Goal: Transaction & Acquisition: Download file/media

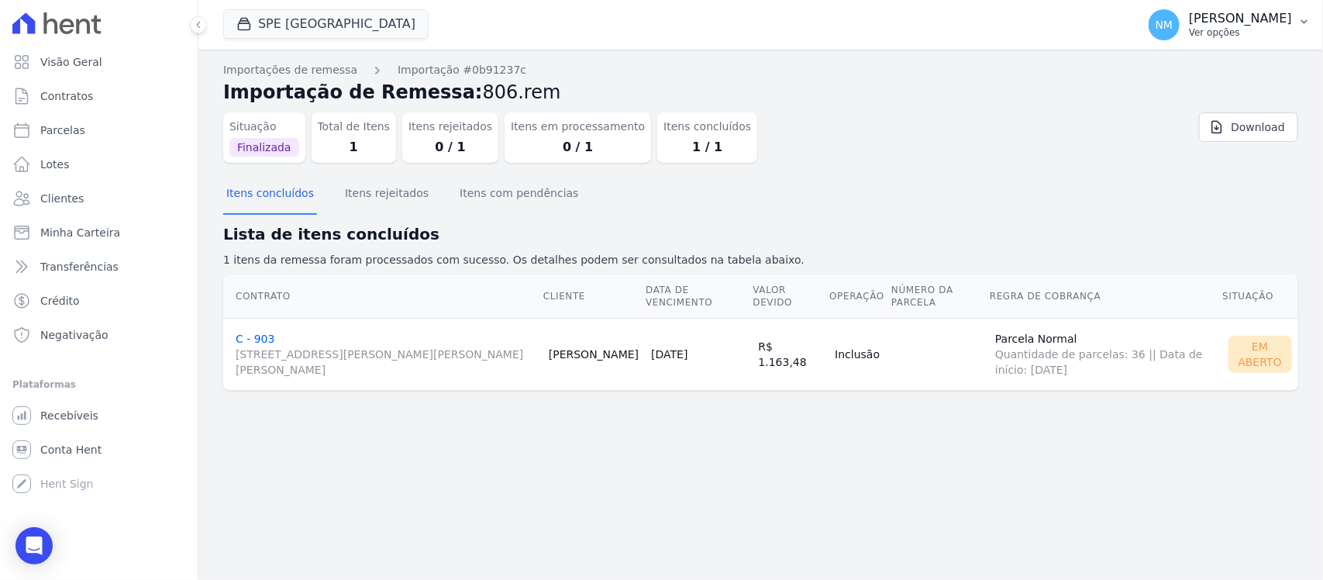
click at [1311, 18] on icon "button" at bounding box center [1304, 22] width 12 height 12
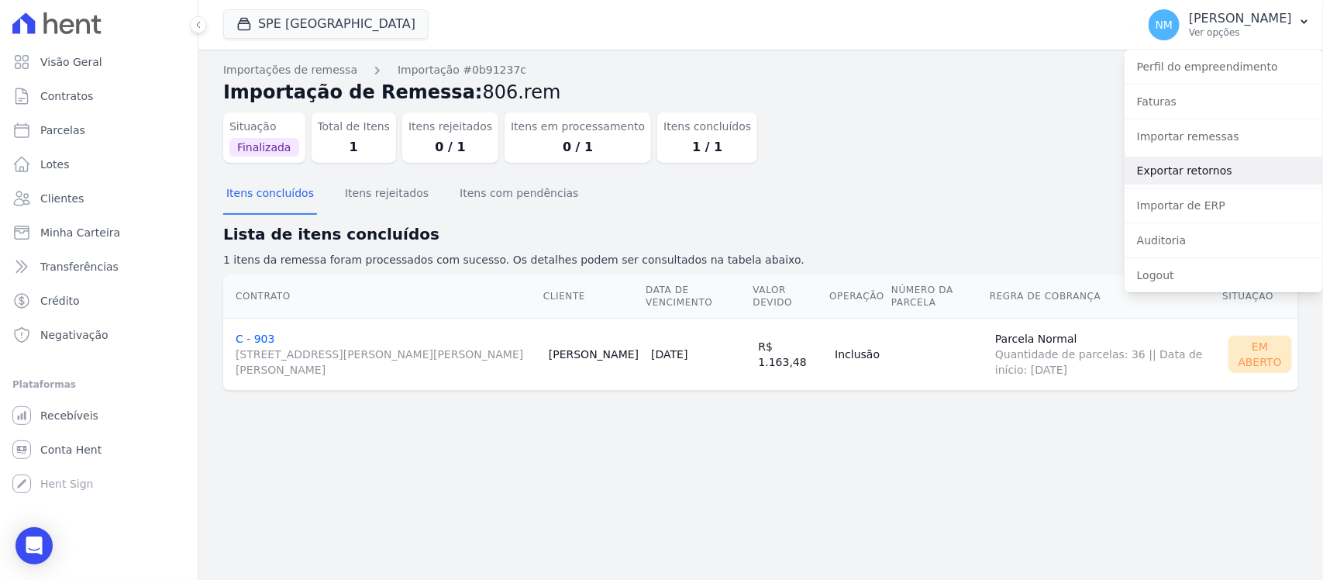
click at [1191, 164] on link "Exportar retornos" at bounding box center [1224, 171] width 198 height 28
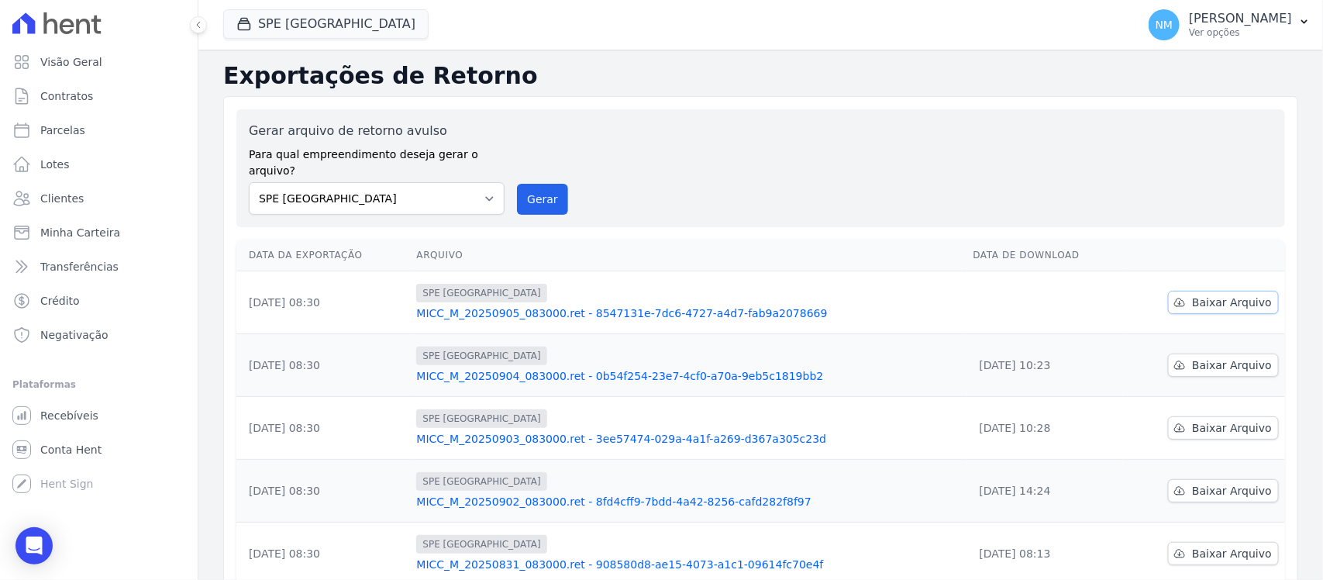
click at [1222, 292] on link "Baixar Arquivo" at bounding box center [1223, 302] width 111 height 23
click at [334, 29] on button "SPE [GEOGRAPHIC_DATA]" at bounding box center [325, 23] width 205 height 29
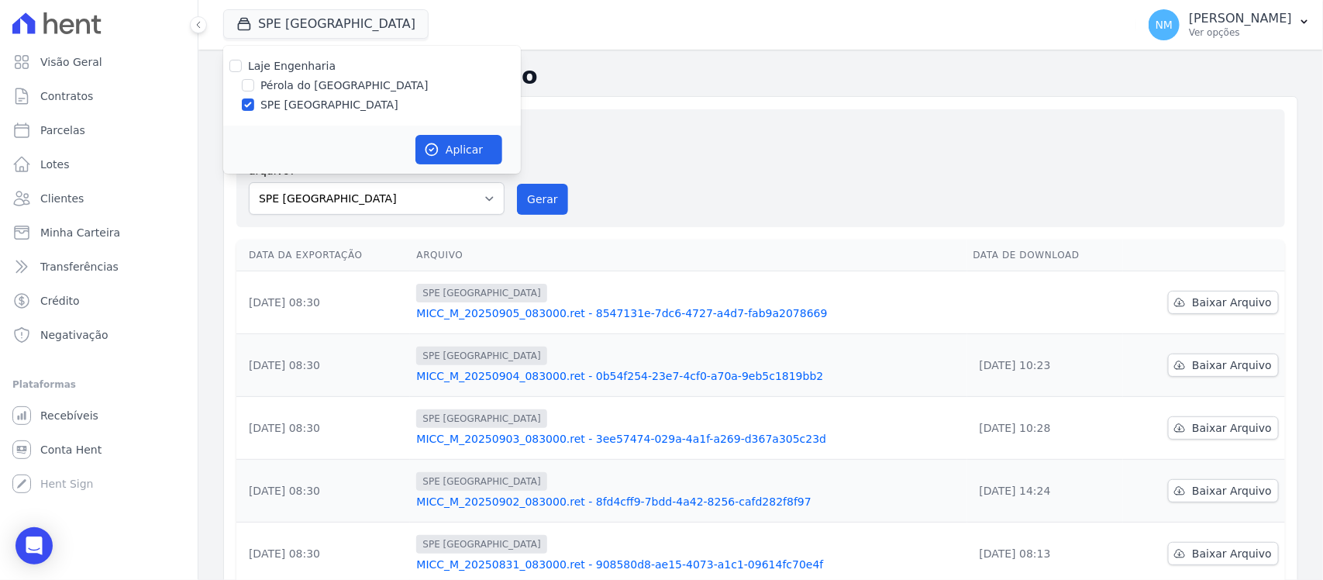
click at [328, 89] on label "Pérola do [GEOGRAPHIC_DATA]" at bounding box center [344, 86] width 168 height 16
click at [254, 89] on input "Pérola do [GEOGRAPHIC_DATA]" at bounding box center [248, 85] width 12 height 12
checkbox input "true"
click at [304, 105] on label "SPE [GEOGRAPHIC_DATA]" at bounding box center [329, 105] width 138 height 16
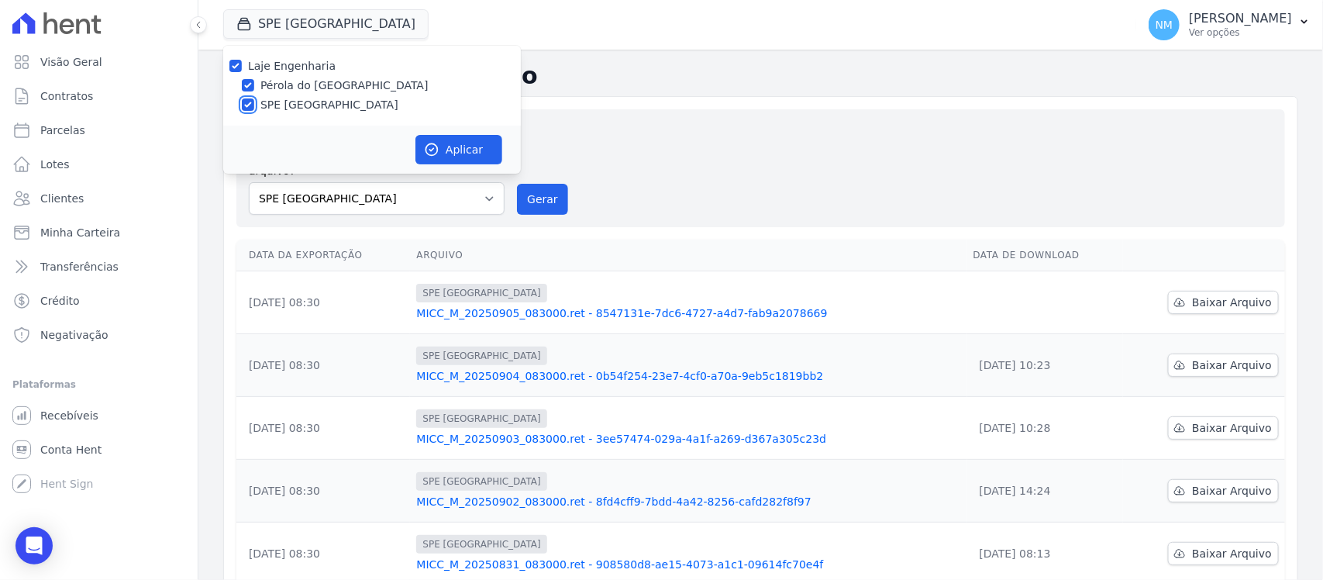
click at [254, 105] on input "SPE [GEOGRAPHIC_DATA]" at bounding box center [248, 104] width 12 height 12
checkbox input "false"
click at [458, 142] on button "Aplicar" at bounding box center [459, 149] width 87 height 29
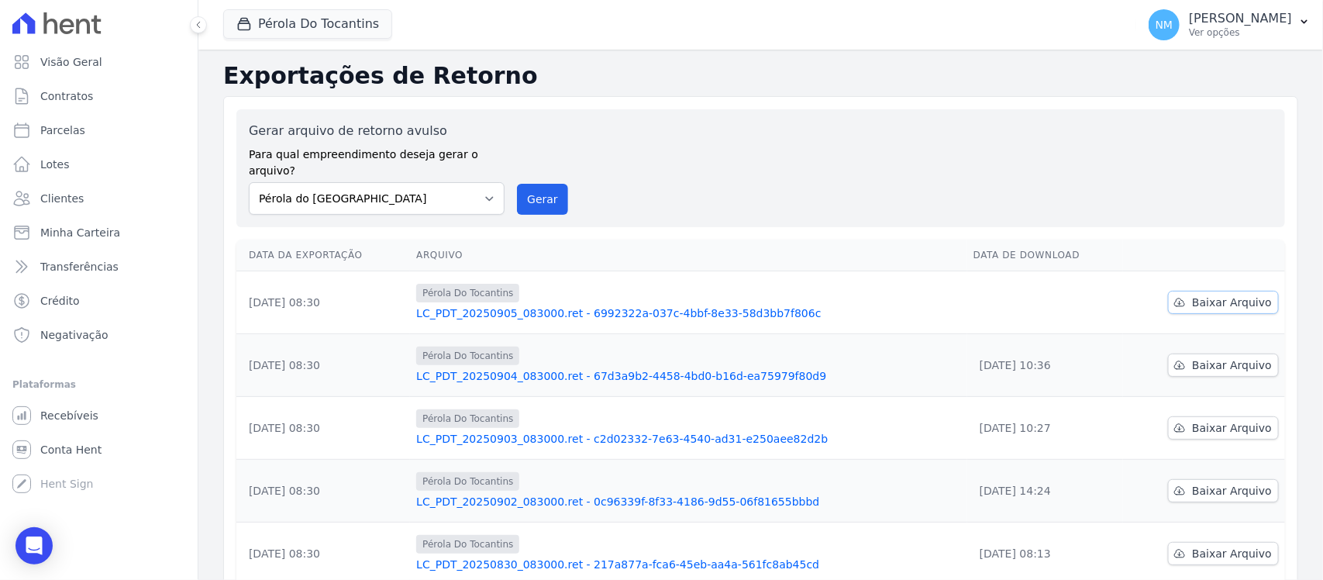
click at [1200, 295] on span "Baixar Arquivo" at bounding box center [1232, 303] width 80 height 16
